Goal: Navigation & Orientation: Understand site structure

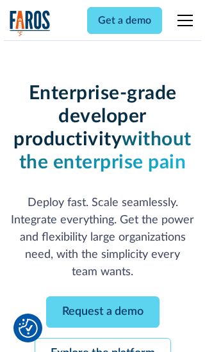
scroll to position [136, 0]
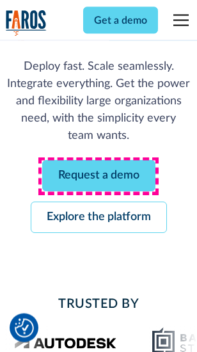
click at [98, 176] on link "Request a demo" at bounding box center [98, 175] width 113 height 31
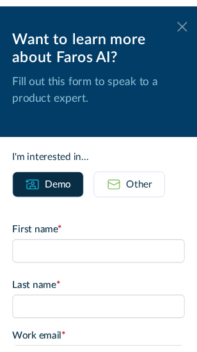
scroll to position [0, 0]
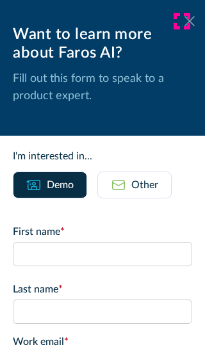
click at [184, 21] on icon at bounding box center [189, 21] width 10 height 10
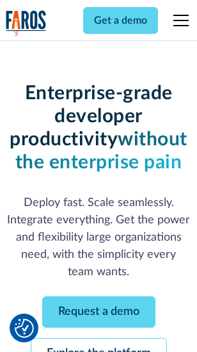
scroll to position [177, 0]
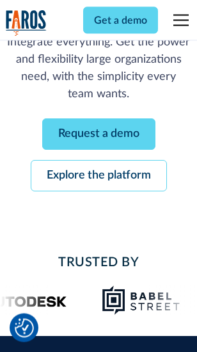
click at [98, 176] on link "Explore the platform" at bounding box center [99, 175] width 136 height 31
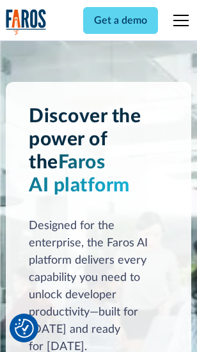
scroll to position [9741, 0]
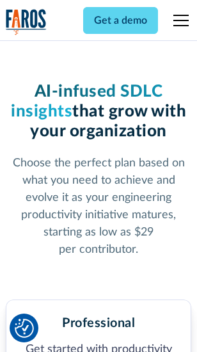
scroll to position [2027, 0]
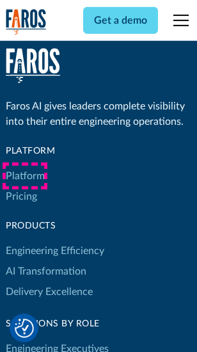
click at [25, 176] on link "Platform" at bounding box center [25, 176] width 39 height 20
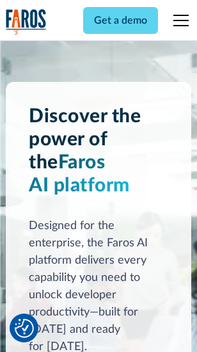
scroll to position [10152, 0]
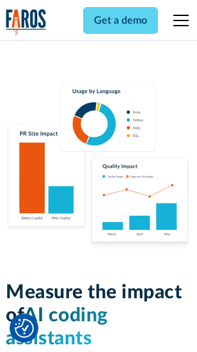
scroll to position [7983, 0]
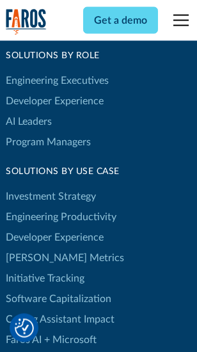
click at [38, 247] on link "[PERSON_NAME] Metrics" at bounding box center [65, 257] width 118 height 20
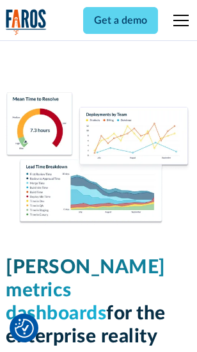
scroll to position [5662, 0]
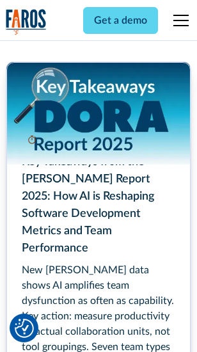
scroll to position [5855, 0]
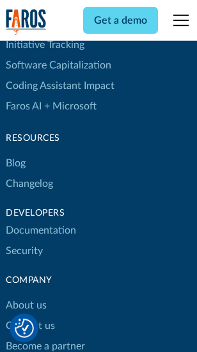
click at [29, 176] on link "Changelog" at bounding box center [29, 183] width 47 height 20
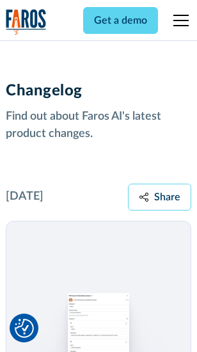
scroll to position [15681, 0]
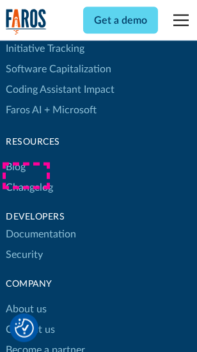
click at [26, 299] on link "About us" at bounding box center [26, 309] width 41 height 20
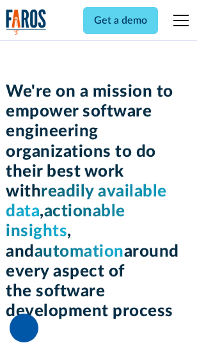
scroll to position [4422, 0]
